Goal: Task Accomplishment & Management: Complete application form

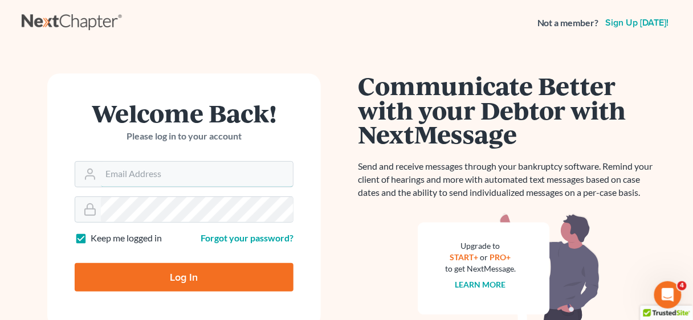
type input "[EMAIL_ADDRESS][DOMAIN_NAME]"
drag, startPoint x: 214, startPoint y: 281, endPoint x: 223, endPoint y: 280, distance: 9.3
click at [214, 281] on input "Log In" at bounding box center [184, 277] width 219 height 28
type input "Thinking..."
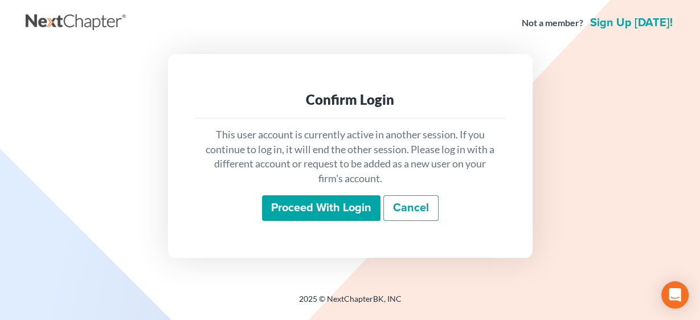
click at [357, 214] on input "Proceed with login" at bounding box center [321, 208] width 118 height 26
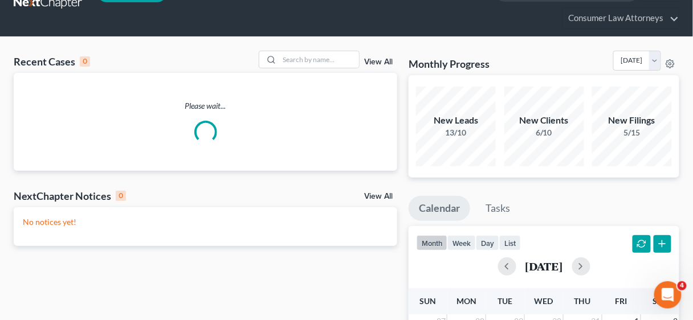
scroll to position [137, 0]
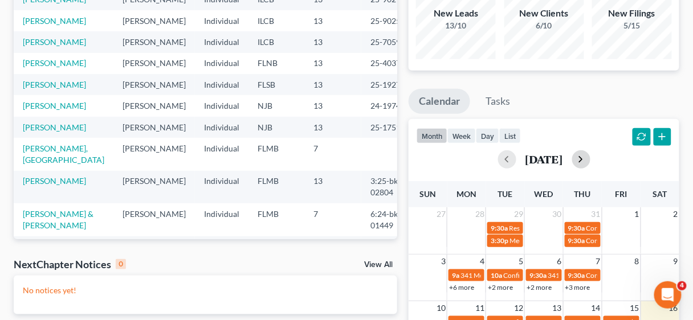
click at [590, 159] on button "button" at bounding box center [581, 159] width 18 height 18
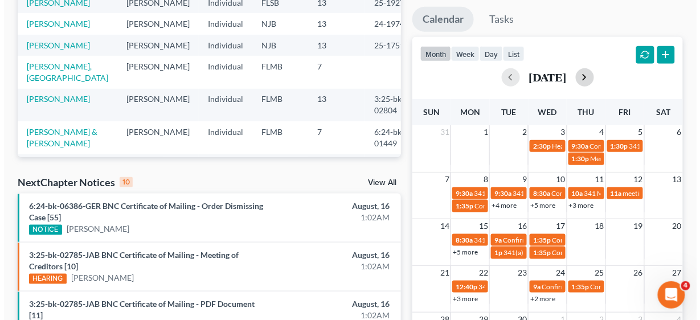
scroll to position [228, 0]
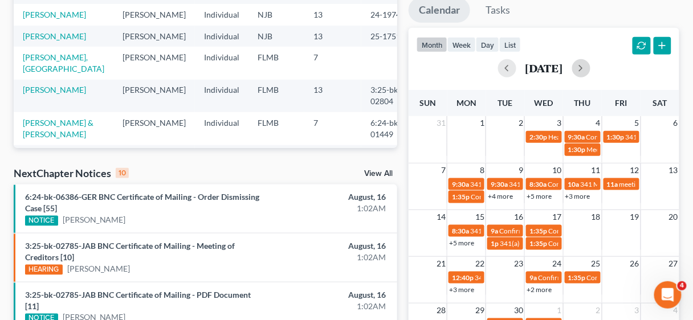
click at [628, 197] on td "11a meeting of creditors for Moshamba Cannon" at bounding box center [620, 190] width 39 height 26
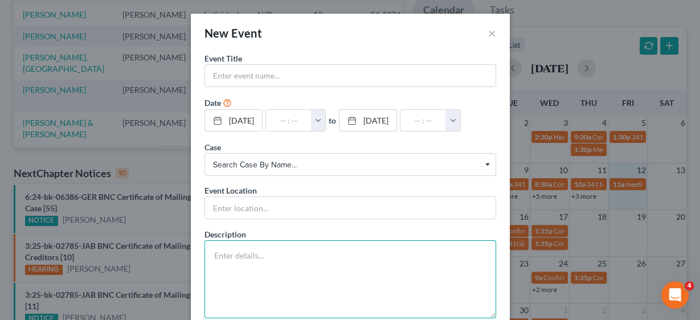
paste textarea "Meeting of Creditors and Notice of Appointment of Trustee Benjamin A. Stanziale…"
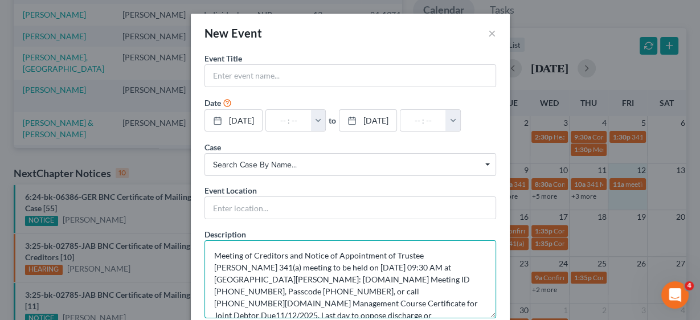
scroll to position [14, 0]
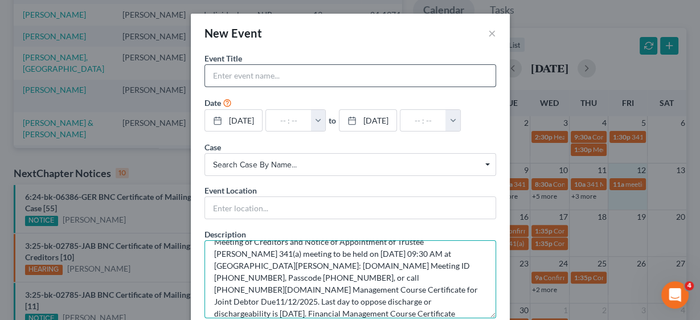
type textarea "Meeting of Creditors and Notice of Appointment of Trustee Benjamin A. Stanziale…"
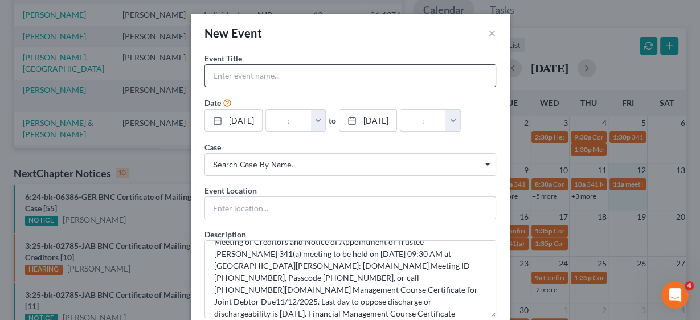
click at [292, 82] on input "text" at bounding box center [350, 76] width 290 height 22
type input "341 Meeting Gaud, Angel"
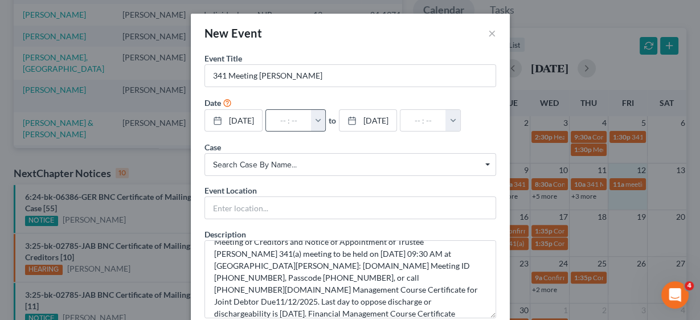
click at [326, 120] on button "button" at bounding box center [318, 121] width 15 height 22
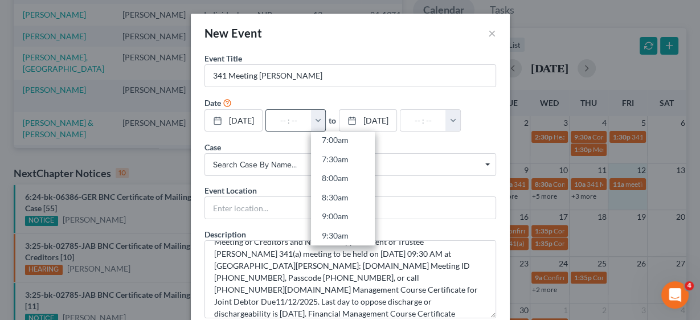
scroll to position [319, 0]
click at [352, 186] on link "9:30am" at bounding box center [343, 190] width 64 height 19
type input "9:30am"
type input "10:30am"
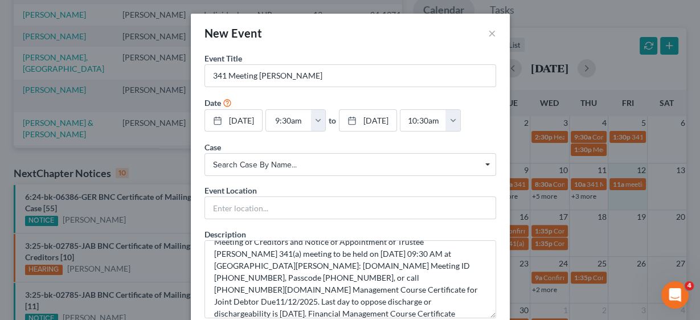
click at [276, 159] on span "Search case by name..." at bounding box center [350, 165] width 275 height 12
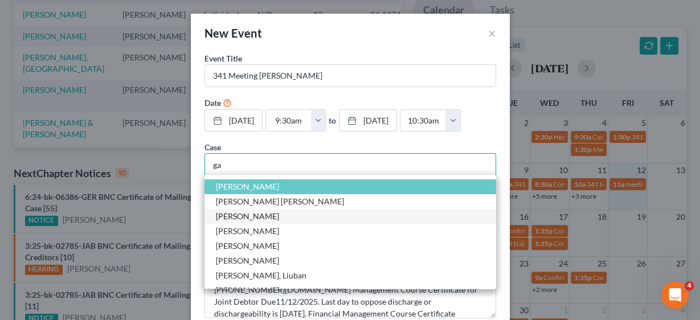
type input "ga"
click at [255, 213] on span "Gaud-Peguero, Angel" at bounding box center [247, 216] width 63 height 10
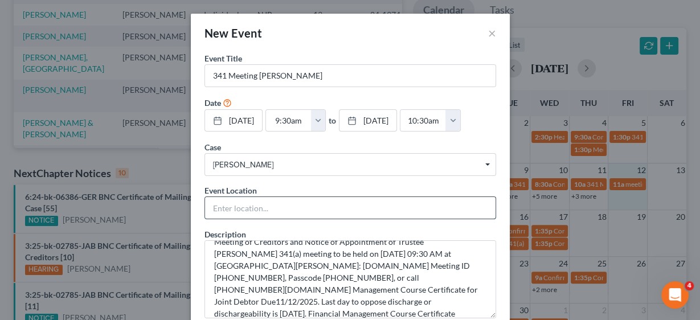
click at [255, 209] on input "text" at bounding box center [350, 208] width 290 height 22
type input "Zoom"
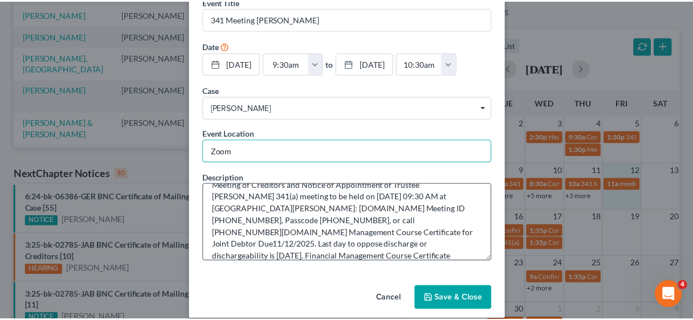
scroll to position [68, 0]
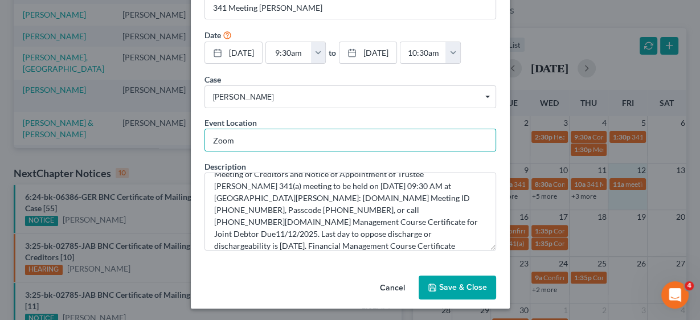
click at [466, 285] on button "Save & Close" at bounding box center [457, 288] width 77 height 24
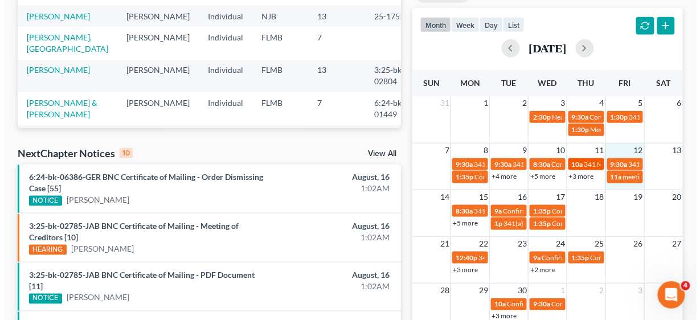
scroll to position [273, 0]
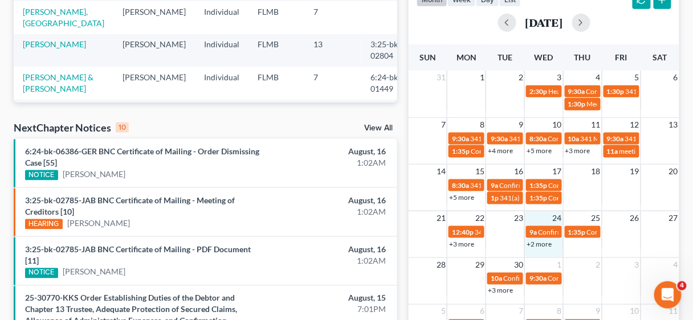
click at [551, 253] on div "21 22 23 24 25 26 27 12:40p 341(a) meeting of creditors for Charlotte Alexander…" at bounding box center [543, 234] width 271 height 47
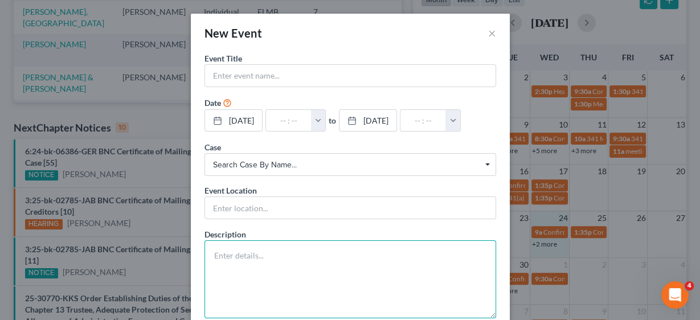
paste textarea "Hearing scheduled for 09/24/2025 at 09:30 AM - U.S. Courthouse, 1501 N. 6th St.…"
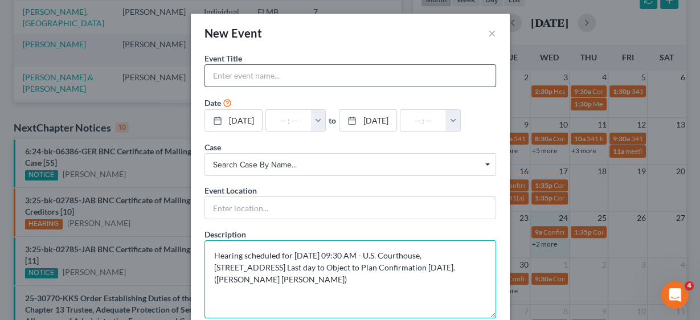
type textarea "Hearing scheduled for 09/24/2025 at 09:30 AM - U.S. Courthouse, 1501 N. 6th St.…"
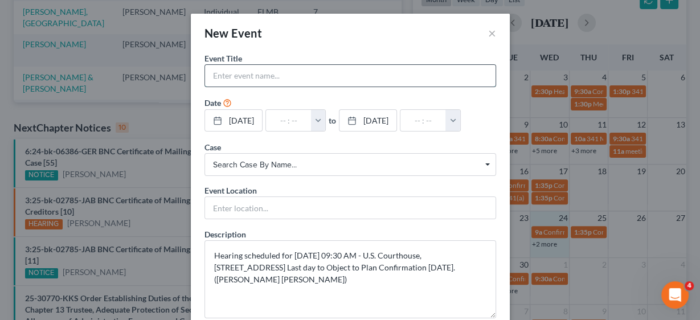
click at [259, 75] on input "text" at bounding box center [350, 76] width 290 height 22
type input "Confirmation hearing Murphy, James & Elena"
click at [325, 118] on button "button" at bounding box center [318, 121] width 15 height 22
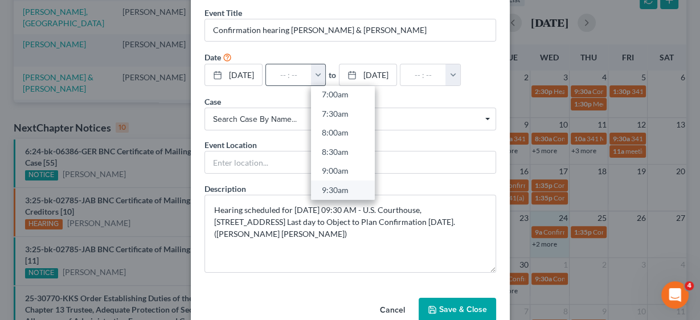
click at [345, 189] on link "9:30am" at bounding box center [343, 190] width 64 height 19
type input "9:30am"
type input "10:30am"
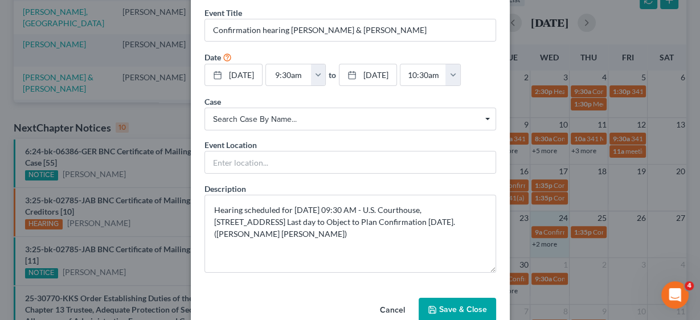
click at [268, 111] on span "Search case by name... Search case by name..." at bounding box center [350, 119] width 292 height 23
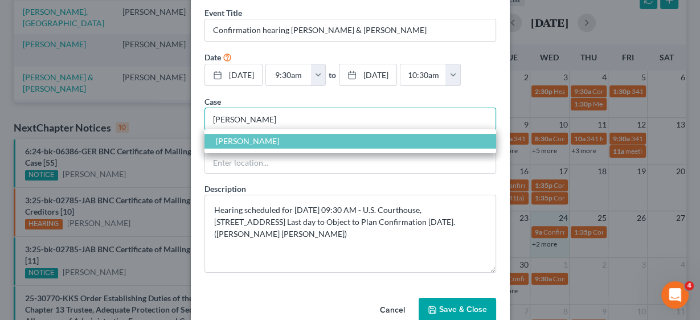
type input "murphy"
click at [257, 134] on span "Murphy, James" at bounding box center [350, 141] width 292 height 15
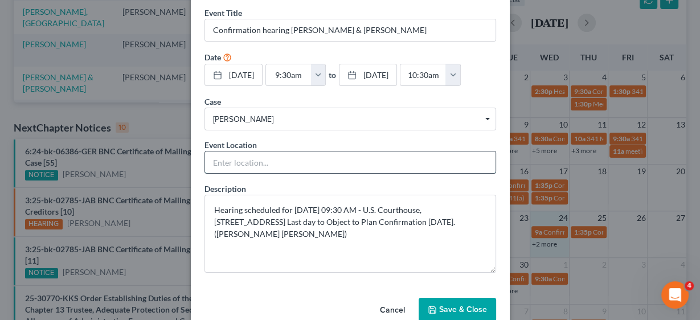
click at [246, 157] on input "text" at bounding box center [350, 162] width 290 height 22
type input "In Person"
click at [465, 306] on button "Save & Close" at bounding box center [457, 310] width 77 height 24
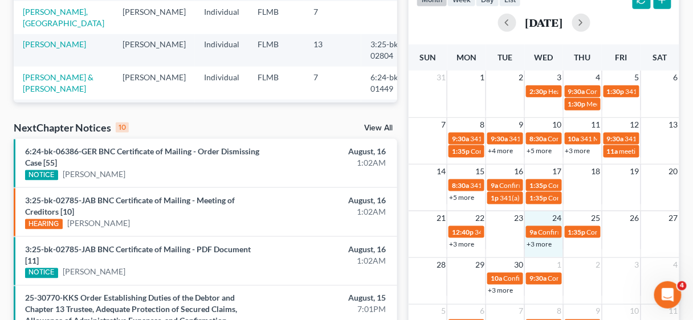
click at [515, 205] on div "14 15 16 17 18 19 20 8:30a 341(a) meeting for Larry Thomas Lewis, Jr. 9a Confir…" at bounding box center [543, 187] width 271 height 47
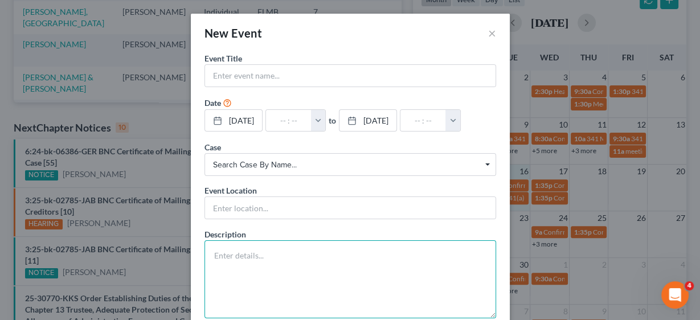
paste textarea "Motion to Convert Case from Chapter 13 to Chapter 7. Fee Amount $ 25. Filed by …"
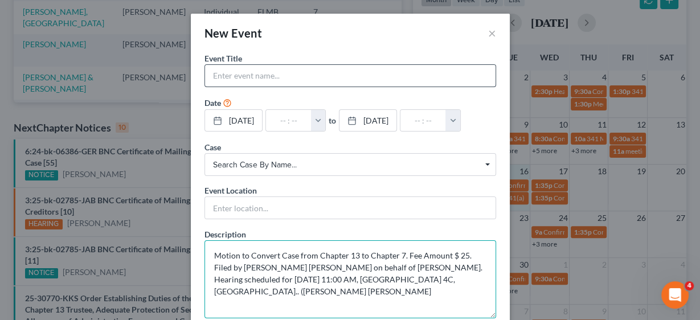
type textarea "Motion to Convert Case from Chapter 13 to Chapter 7. Fee Amount $ 25. Filed by …"
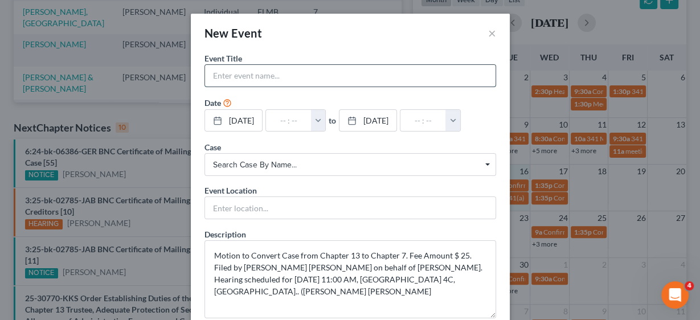
click at [243, 75] on input "text" at bounding box center [350, 76] width 290 height 22
type input "Motion to Convert Arce, Alan"
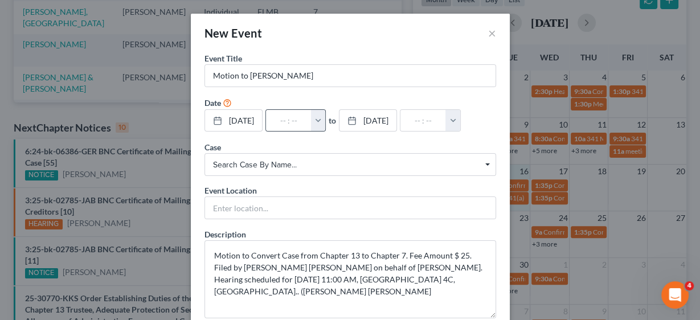
click at [325, 121] on button "button" at bounding box center [318, 121] width 15 height 22
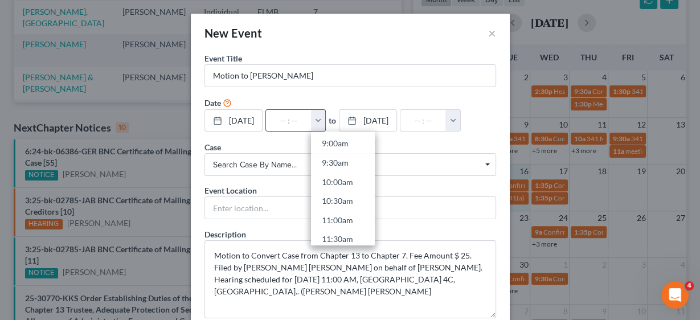
scroll to position [364, 0]
click at [348, 201] on link "11:00am" at bounding box center [343, 202] width 64 height 19
type input "11:00am"
type input "12:00pm"
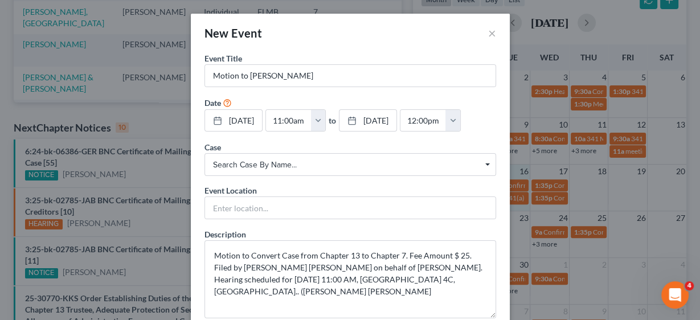
click at [290, 164] on span "Search case by name..." at bounding box center [350, 165] width 275 height 12
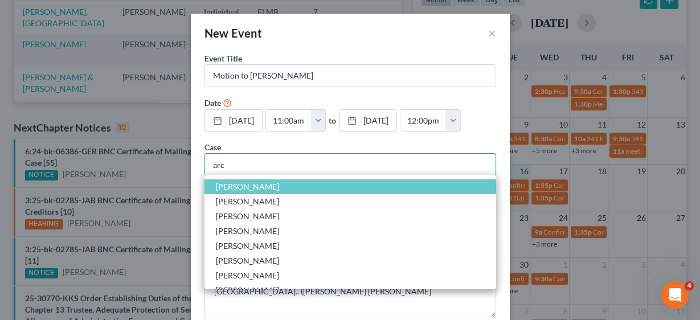
type input "arce"
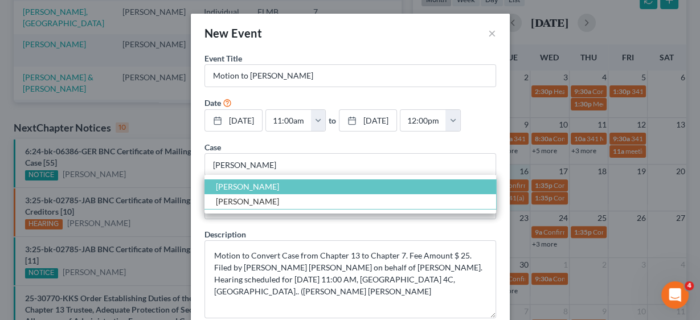
click at [269, 181] on span "Arce, Alan" at bounding box center [350, 186] width 292 height 15
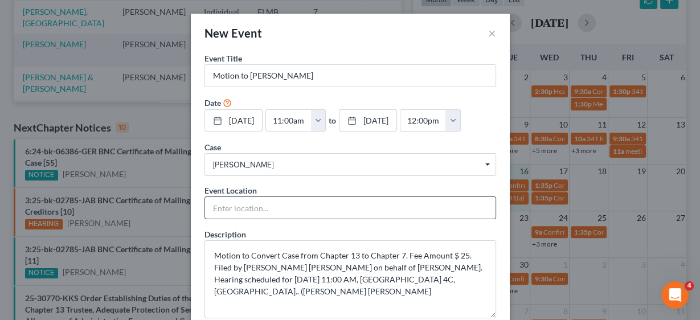
click at [260, 206] on input "text" at bounding box center [350, 208] width 290 height 22
type input "In Person"
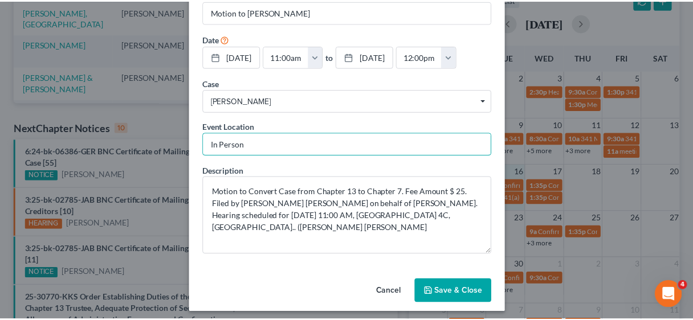
scroll to position [68, 0]
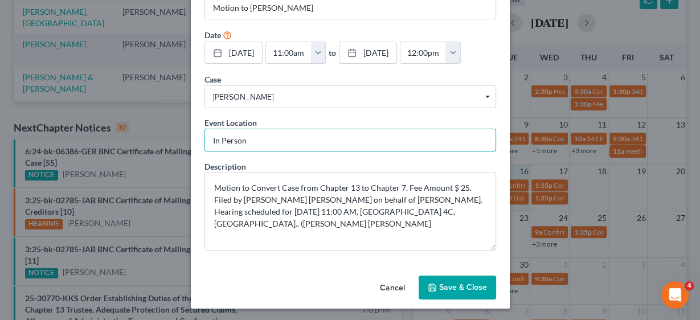
click at [448, 277] on button "Save & Close" at bounding box center [457, 288] width 77 height 24
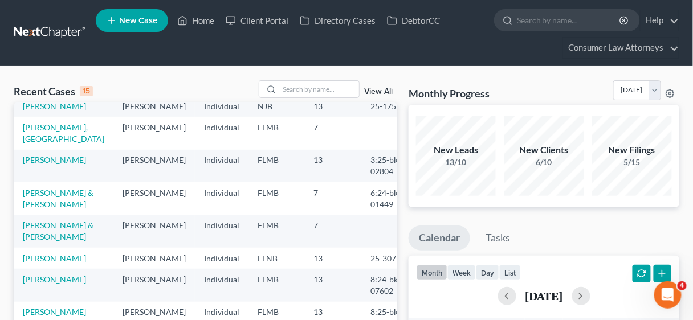
scroll to position [182, 0]
click at [42, 111] on link "Holman-Rutherford, Linda" at bounding box center [54, 106] width 63 height 10
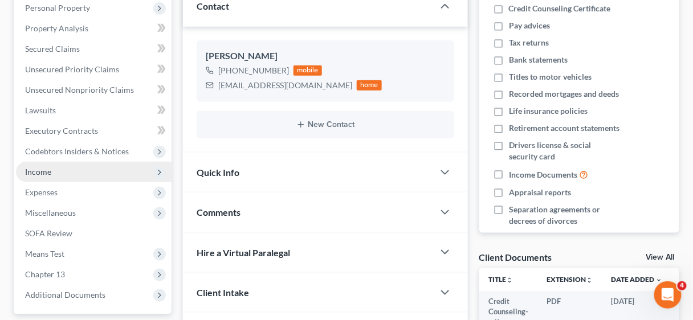
scroll to position [273, 0]
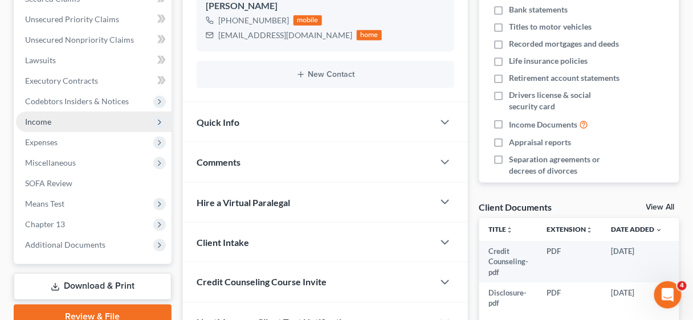
click at [38, 120] on span "Income" at bounding box center [38, 122] width 26 height 10
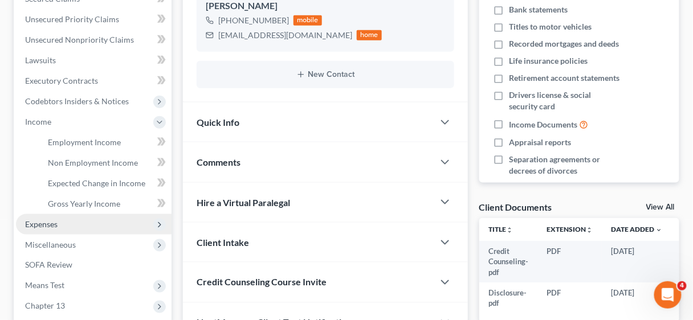
click at [50, 219] on span "Expenses" at bounding box center [41, 224] width 32 height 10
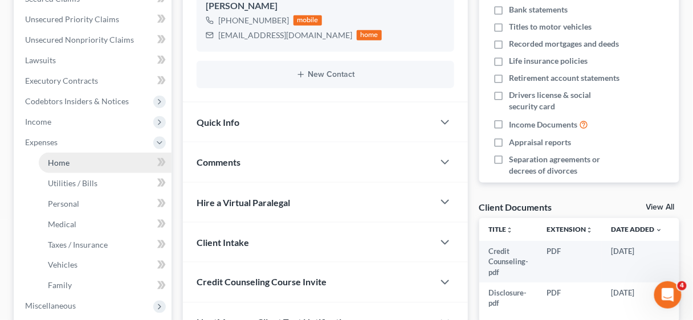
click at [64, 163] on span "Home" at bounding box center [59, 163] width 22 height 10
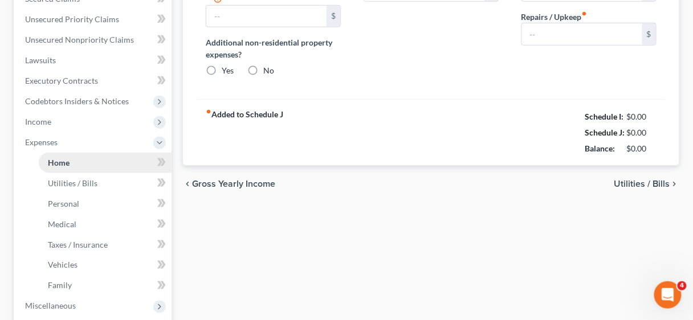
type input "1,534.83"
type input "0.00"
radio input "true"
type input "0.00"
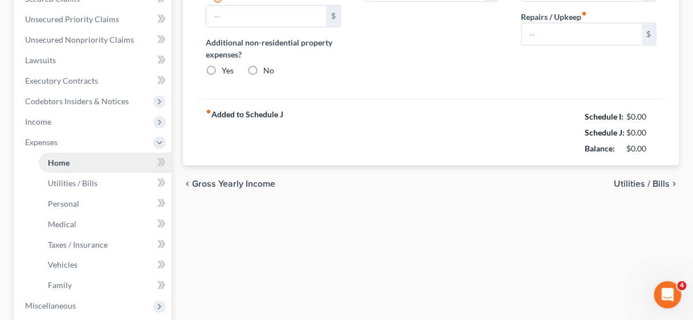
type input "0.00"
type input "50.00"
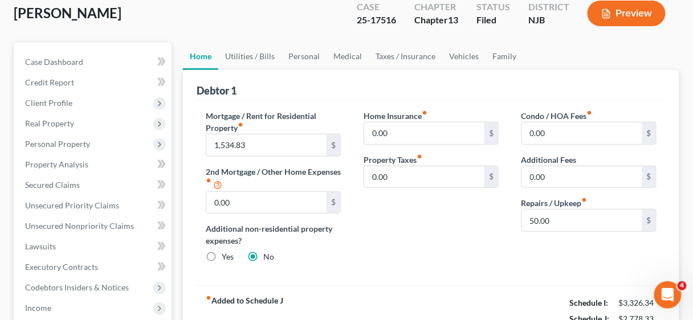
scroll to position [91, 0]
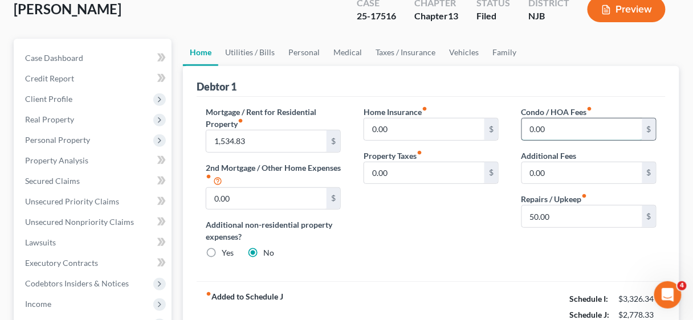
click at [581, 128] on input "0.00" at bounding box center [582, 129] width 120 height 22
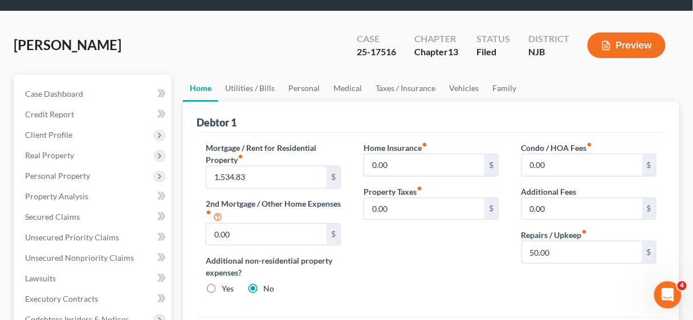
scroll to position [46, 0]
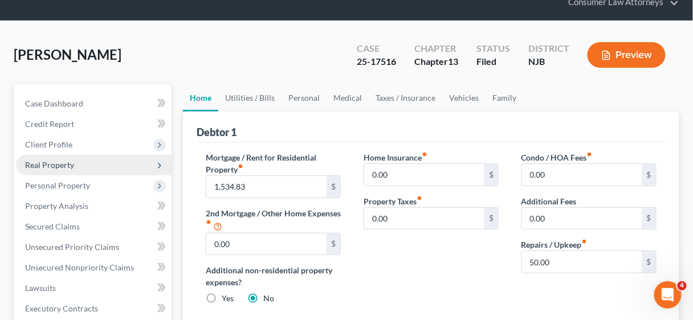
click at [42, 163] on span "Real Property" at bounding box center [49, 165] width 49 height 10
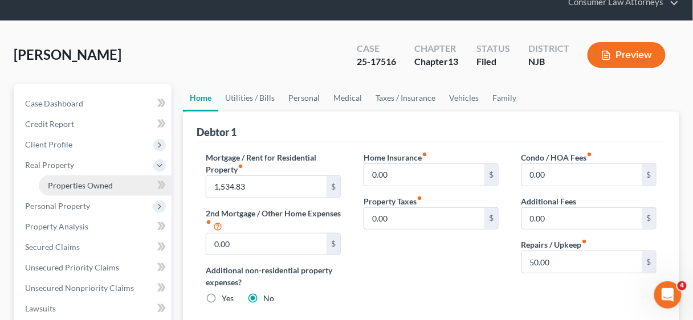
click at [63, 182] on span "Properties Owned" at bounding box center [80, 186] width 65 height 10
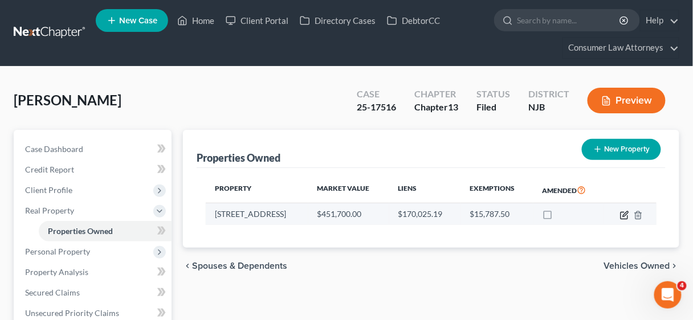
click at [624, 211] on icon "button" at bounding box center [624, 215] width 9 height 9
select select "33"
select select "3"
select select "0"
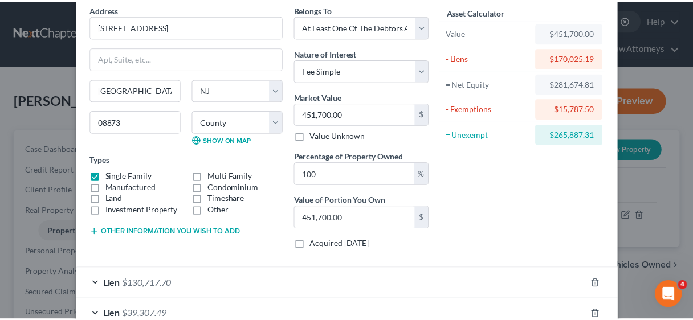
scroll to position [149, 0]
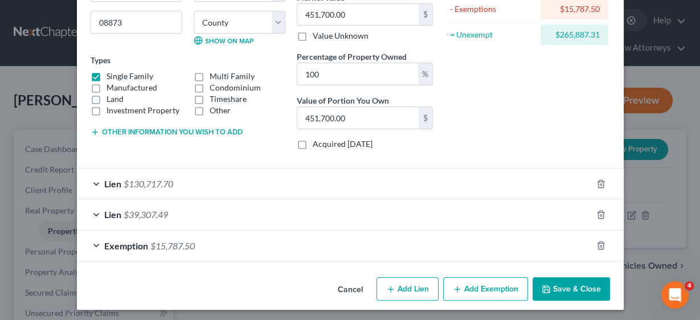
click at [580, 288] on button "Save & Close" at bounding box center [571, 289] width 77 height 24
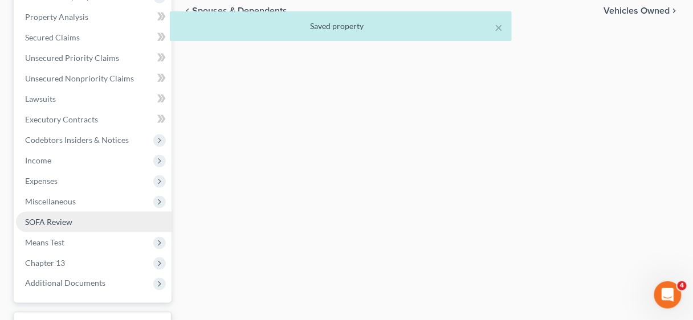
scroll to position [273, 0]
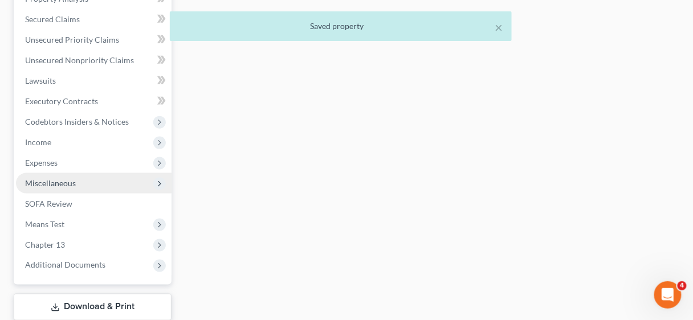
click at [67, 183] on span "Miscellaneous" at bounding box center [50, 183] width 51 height 10
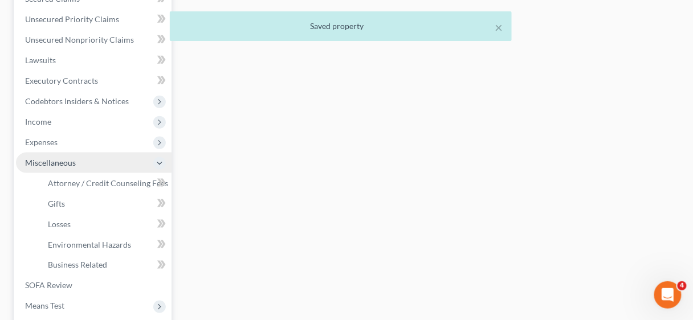
scroll to position [253, 0]
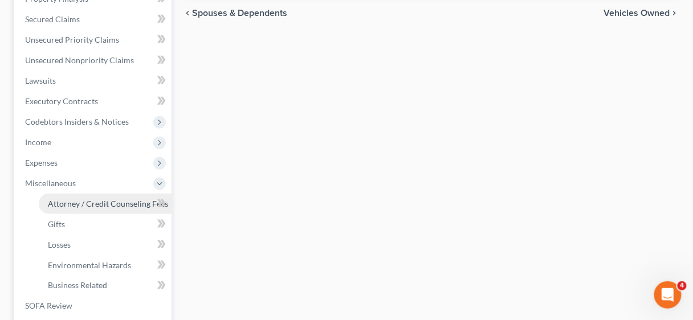
click at [97, 202] on span "Attorney / Credit Counseling Fees" at bounding box center [108, 204] width 120 height 10
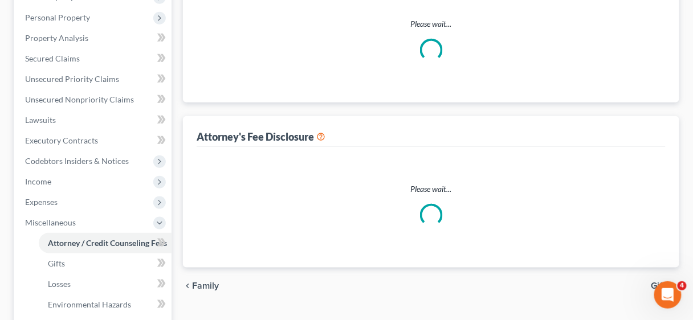
select select "2"
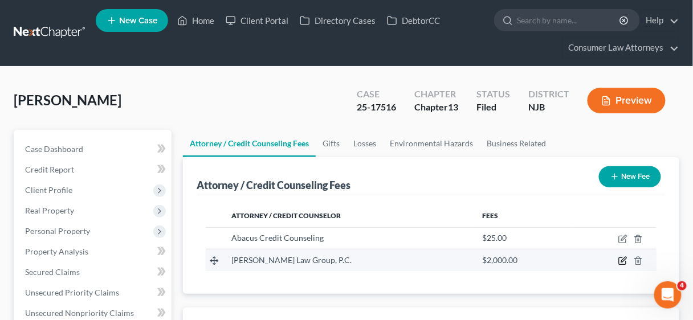
click at [621, 256] on icon "button" at bounding box center [622, 260] width 9 height 9
select select "39"
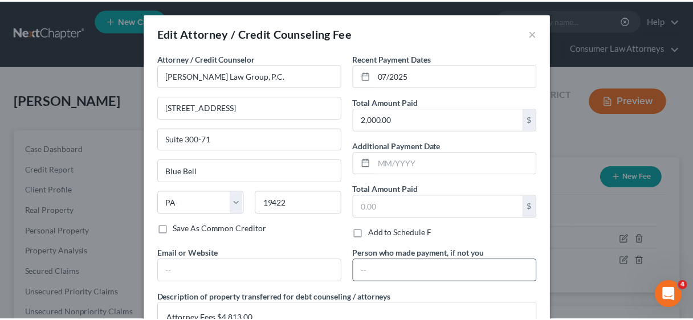
scroll to position [94, 0]
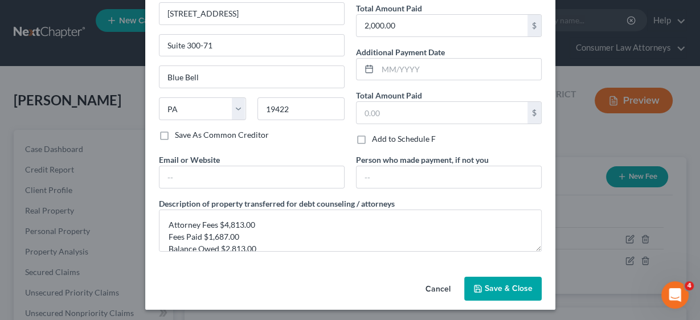
click at [501, 286] on span "Save & Close" at bounding box center [509, 289] width 48 height 10
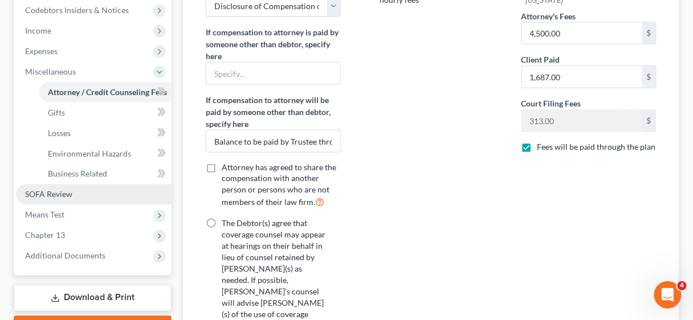
scroll to position [319, 0]
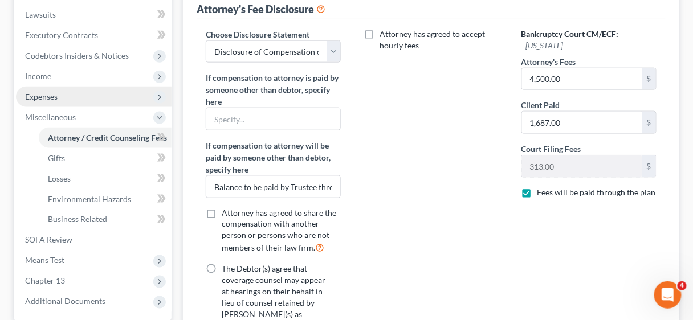
click at [41, 94] on span "Expenses" at bounding box center [41, 97] width 32 height 10
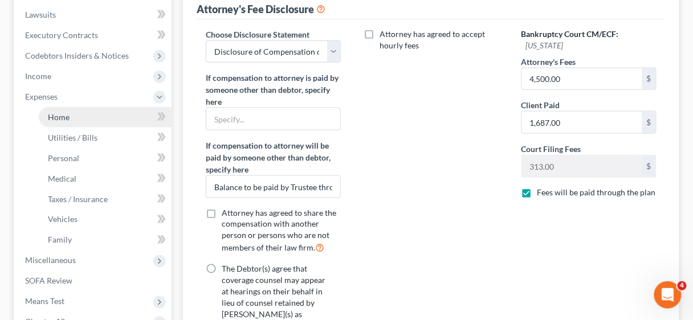
click at [54, 113] on span "Home" at bounding box center [59, 117] width 22 height 10
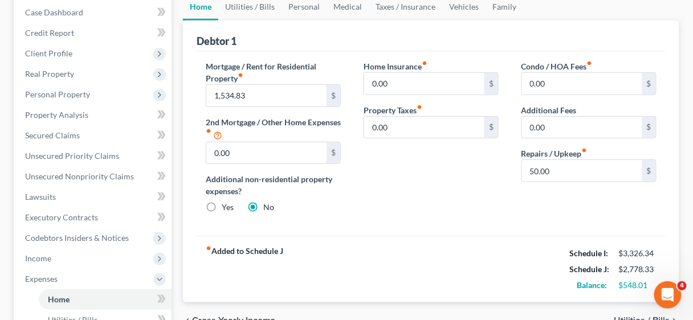
scroll to position [91, 0]
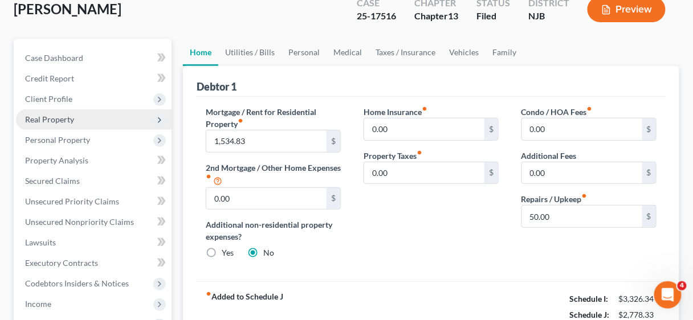
click at [55, 117] on span "Real Property" at bounding box center [49, 119] width 49 height 10
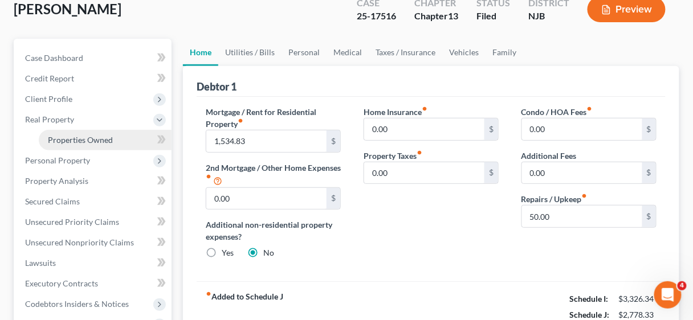
click at [74, 138] on span "Properties Owned" at bounding box center [80, 140] width 65 height 10
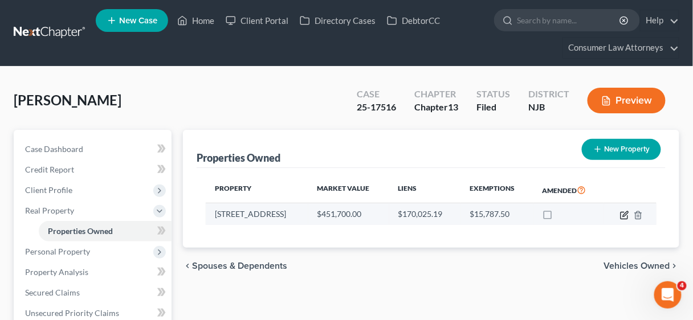
click at [621, 212] on icon "button" at bounding box center [624, 215] width 9 height 9
select select "33"
select select "17"
select select "3"
select select "0"
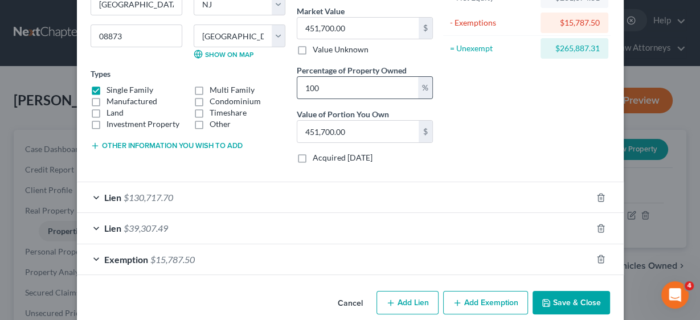
scroll to position [149, 0]
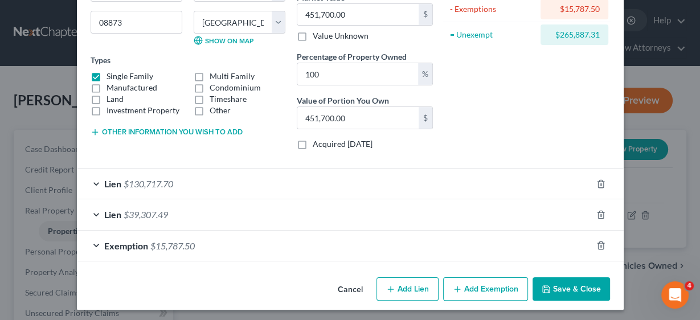
click at [124, 209] on span "$39,307.49" at bounding box center [146, 214] width 44 height 11
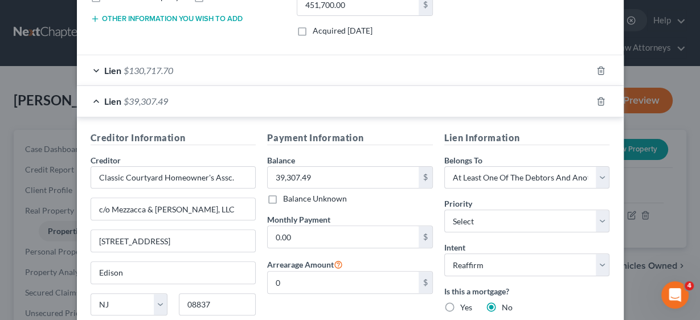
scroll to position [285, 0]
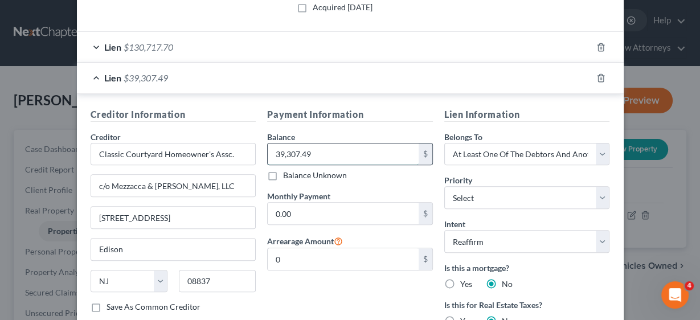
click at [336, 153] on input "39,307.49" at bounding box center [343, 155] width 151 height 22
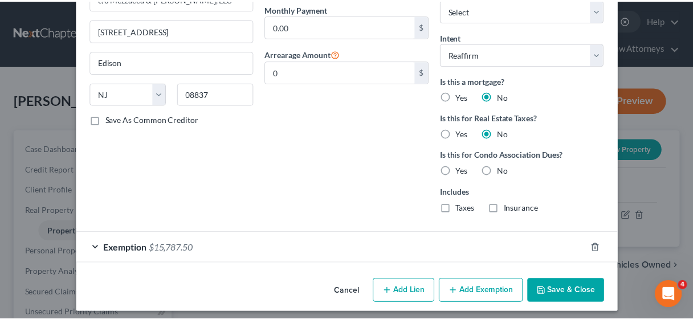
scroll to position [473, 0]
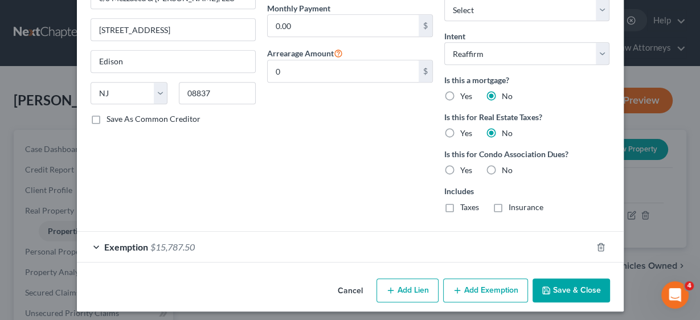
type input "39,393.62"
click at [560, 280] on button "Save & Close" at bounding box center [571, 291] width 77 height 24
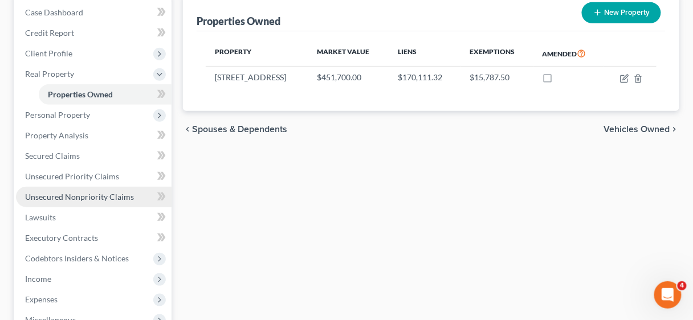
click at [74, 194] on span "Unsecured Nonpriority Claims" at bounding box center [79, 197] width 109 height 10
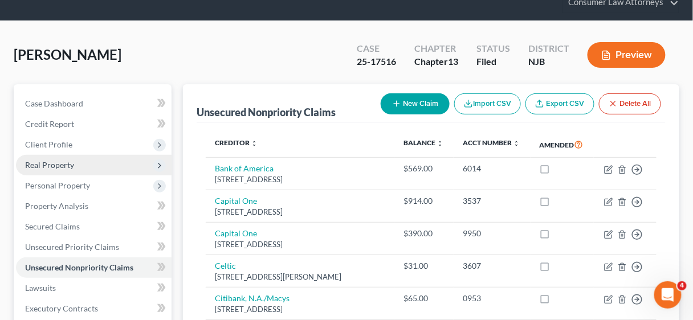
scroll to position [137, 0]
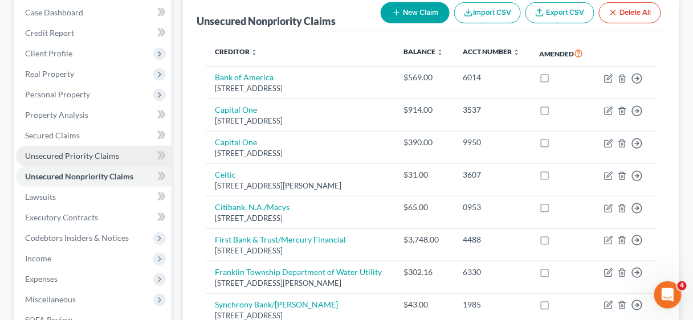
click at [81, 157] on span "Unsecured Priority Claims" at bounding box center [72, 156] width 94 height 10
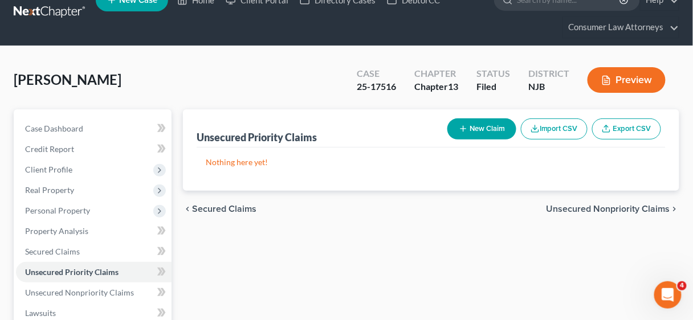
scroll to position [46, 0]
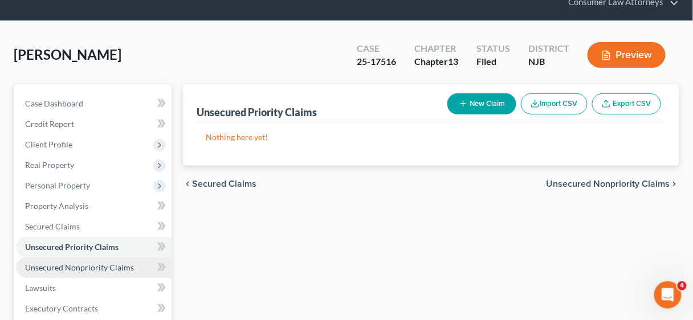
click at [63, 264] on span "Unsecured Nonpriority Claims" at bounding box center [79, 268] width 109 height 10
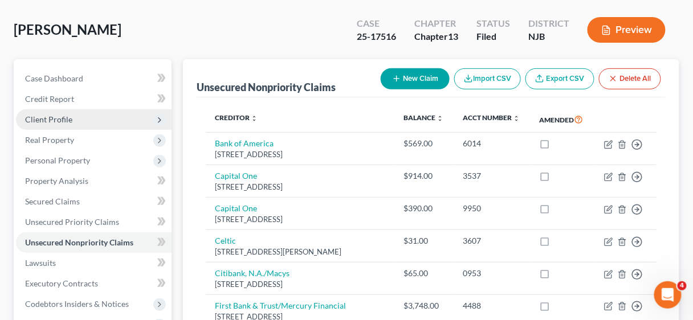
scroll to position [51, 0]
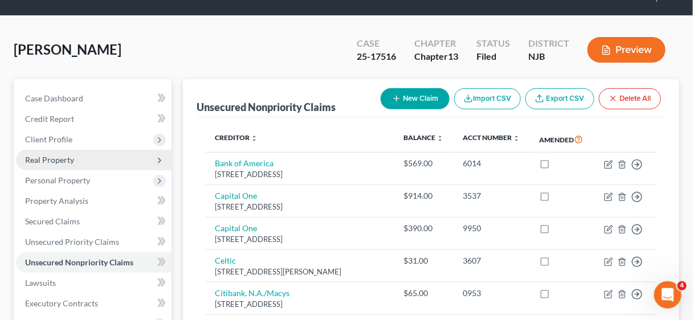
click at [58, 155] on span "Real Property" at bounding box center [49, 160] width 49 height 10
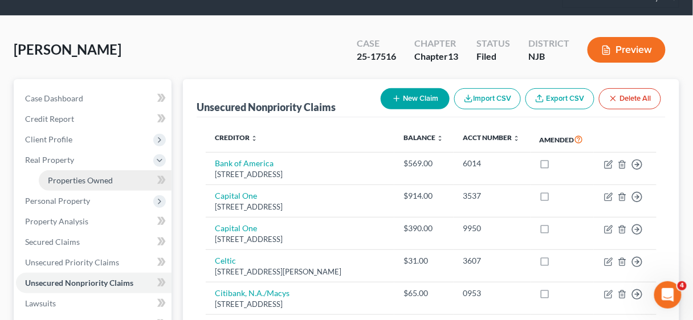
click at [87, 178] on span "Properties Owned" at bounding box center [80, 180] width 65 height 10
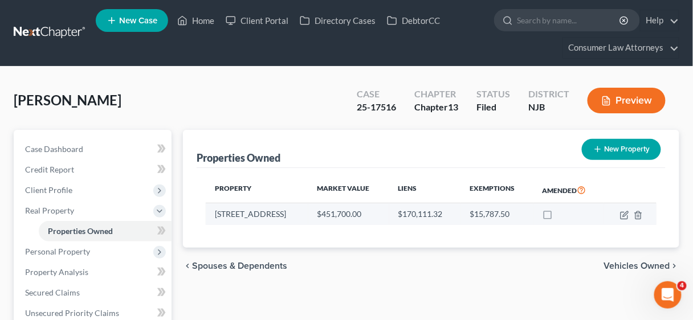
click at [619, 214] on td at bounding box center [630, 214] width 52 height 22
click at [624, 214] on icon "button" at bounding box center [624, 213] width 5 height 5
select select "33"
select select "17"
select select "3"
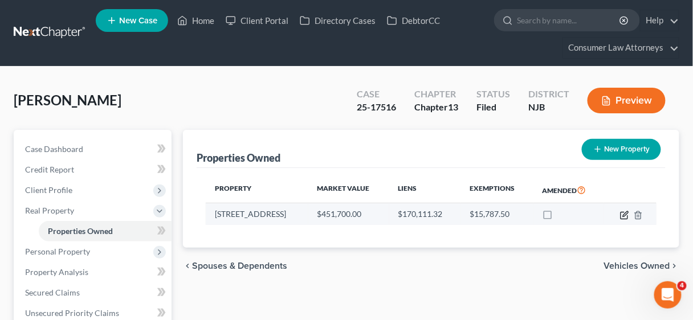
select select "0"
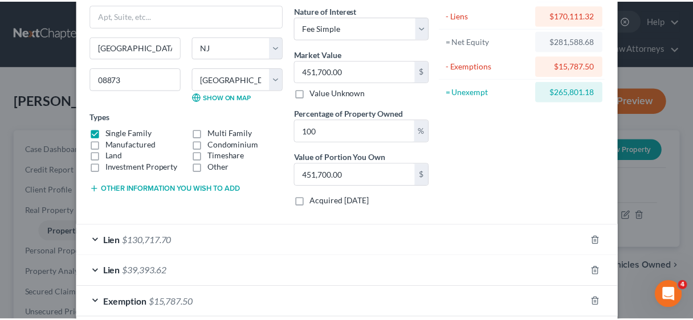
scroll to position [149, 0]
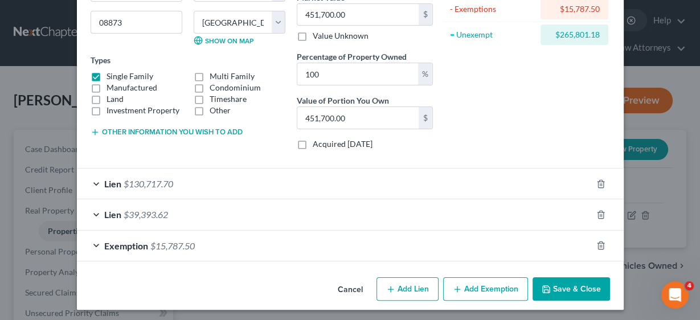
click at [583, 282] on button "Save & Close" at bounding box center [571, 289] width 77 height 24
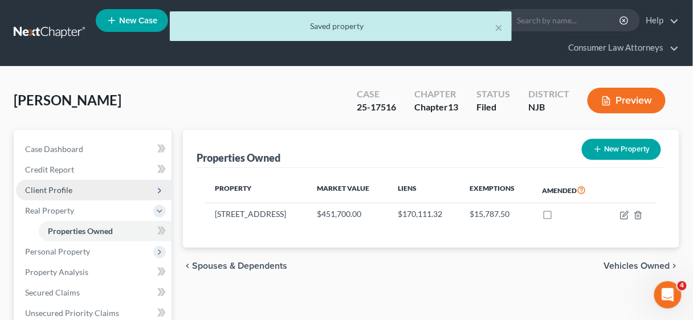
click at [48, 187] on span "Client Profile" at bounding box center [48, 190] width 47 height 10
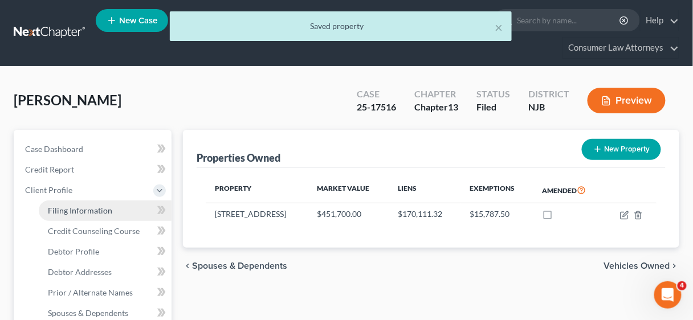
click at [81, 214] on span "Filing Information" at bounding box center [80, 211] width 64 height 10
select select "1"
select select "0"
select select "3"
select select "29"
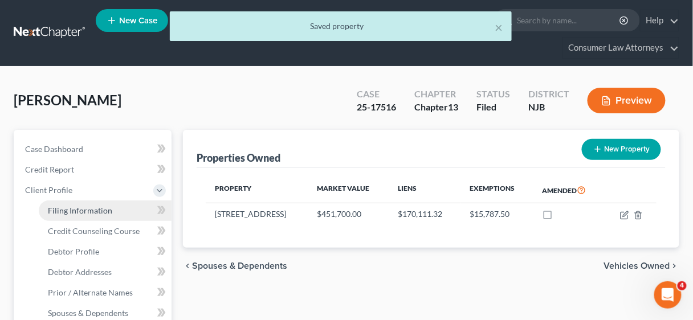
select select "12"
